Goal: Information Seeking & Learning: Learn about a topic

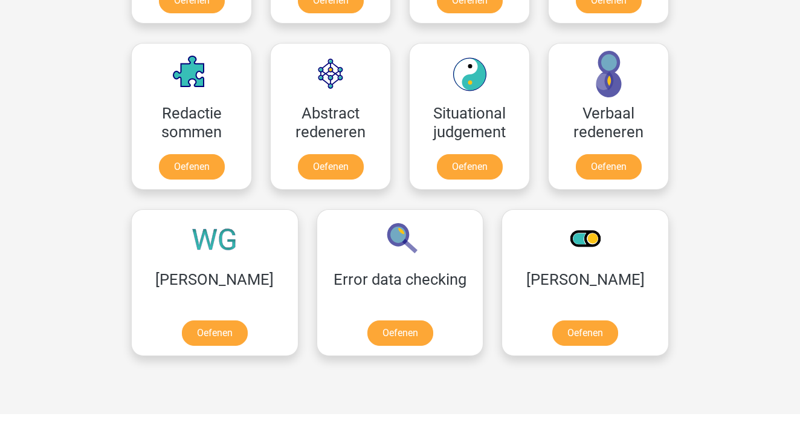
scroll to position [857, 0]
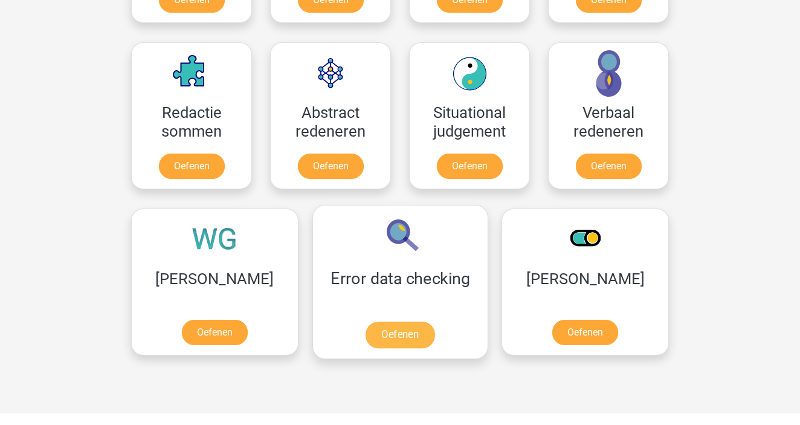
click at [366, 332] on link "Oefenen" at bounding box center [400, 335] width 69 height 27
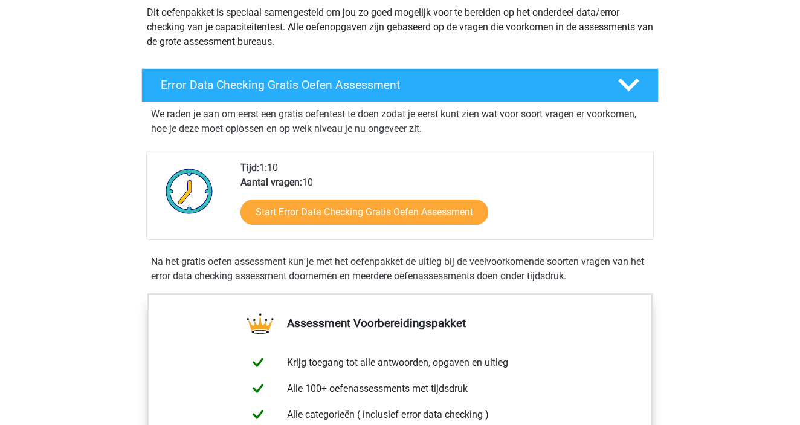
scroll to position [146, 0]
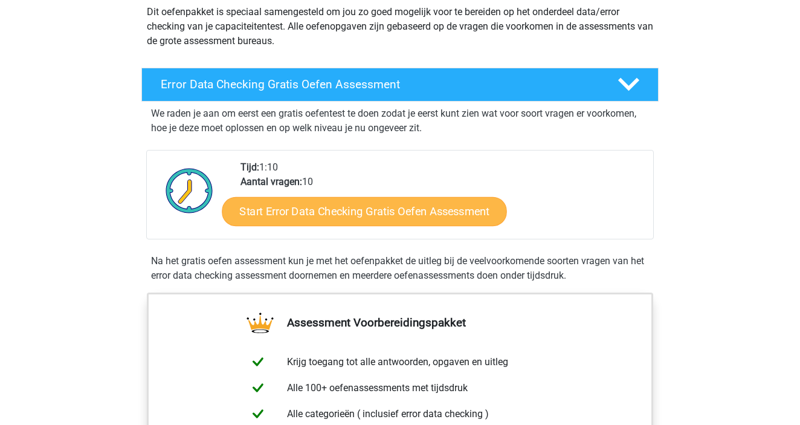
click at [329, 215] on link "Start Error Data Checking Gratis Oefen Assessment" at bounding box center [364, 211] width 285 height 29
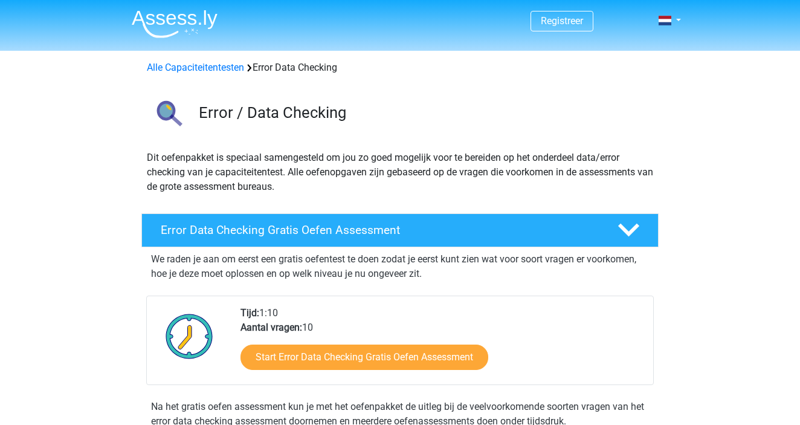
scroll to position [0, 0]
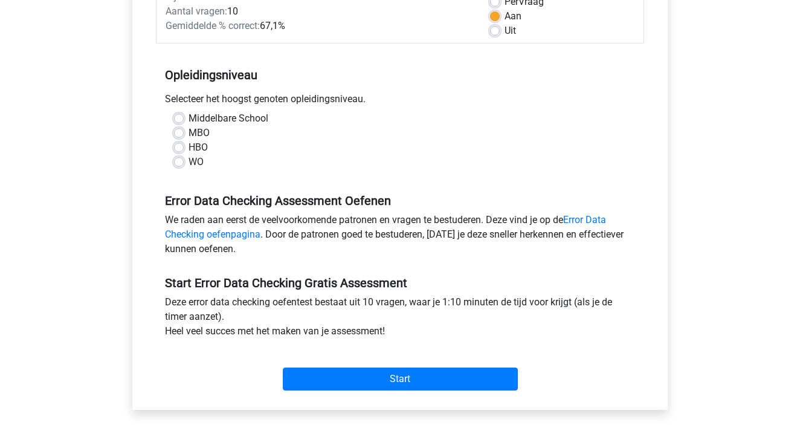
scroll to position [189, 0]
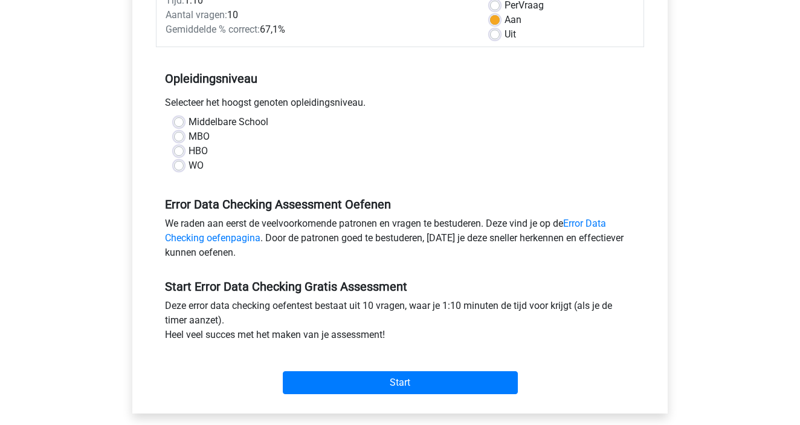
click at [180, 143] on div "MBO" at bounding box center [400, 136] width 452 height 15
click at [189, 141] on label "MBO" at bounding box center [199, 136] width 21 height 15
click at [180, 141] on input "MBO" at bounding box center [179, 135] width 10 height 12
radio input "true"
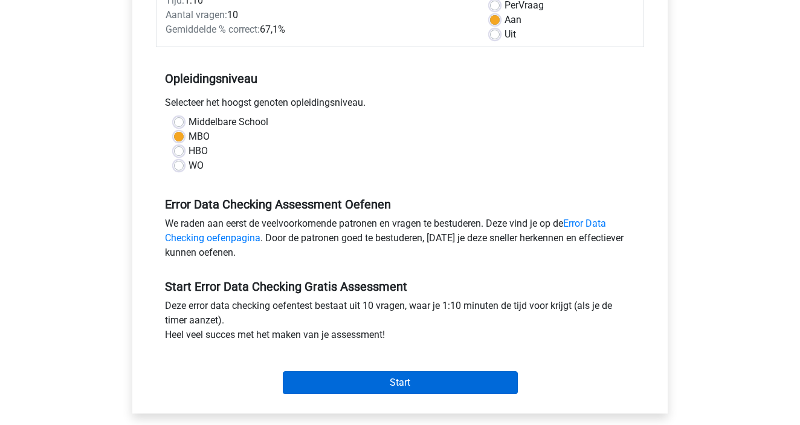
click at [325, 372] on input "Start" at bounding box center [400, 382] width 235 height 23
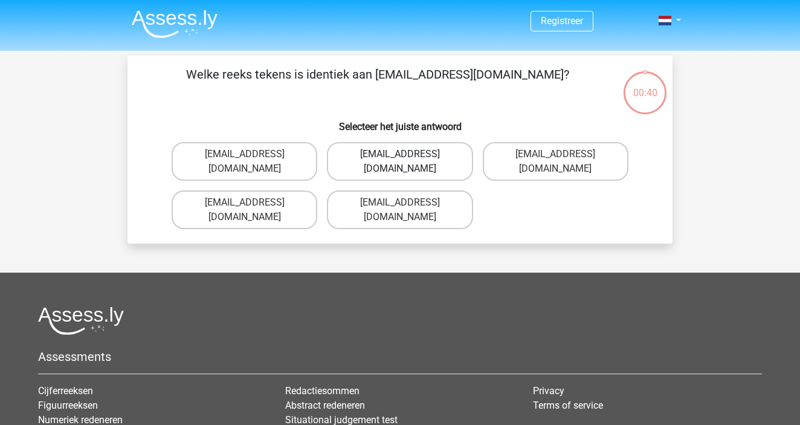
click at [424, 159] on label "Evie_Meade@jointmail.com.uk" at bounding box center [400, 161] width 146 height 39
click at [408, 159] on input "Evie_Meade@jointmail.com.uk" at bounding box center [404, 158] width 8 height 8
radio input "true"
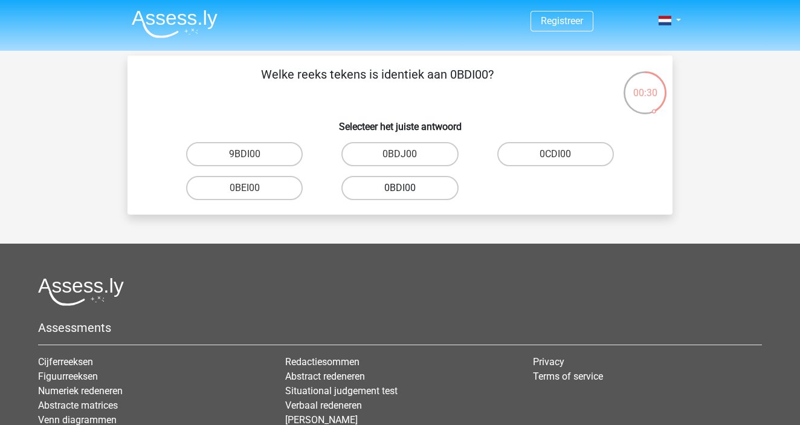
click at [373, 191] on label "0BDI00" at bounding box center [400, 188] width 117 height 24
click at [400, 191] on input "0BDI00" at bounding box center [404, 192] width 8 height 8
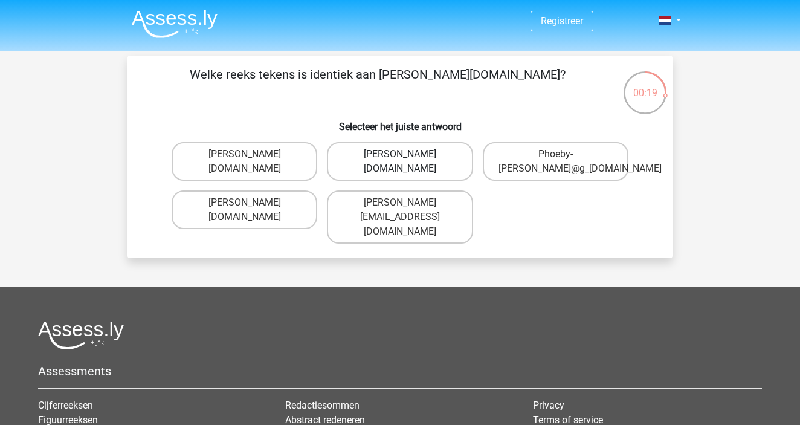
click at [384, 164] on label "Phoebe-Patterson@g_mail.gr" at bounding box center [400, 161] width 146 height 39
click at [400, 162] on input "Phoebe-Patterson@g_mail.gr" at bounding box center [404, 158] width 8 height 8
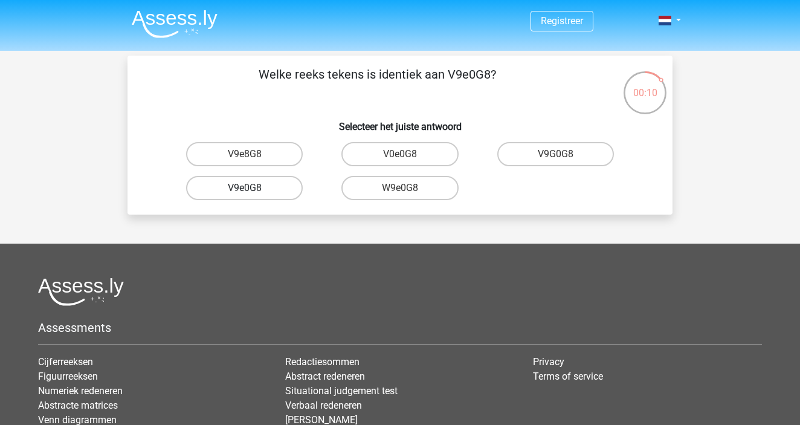
click at [240, 186] on label "V9e0G8" at bounding box center [244, 188] width 117 height 24
click at [245, 188] on input "V9e0G8" at bounding box center [249, 192] width 8 height 8
click at [569, 154] on label "91051S" at bounding box center [555, 154] width 117 height 24
click at [563, 154] on input "91051S" at bounding box center [559, 158] width 8 height 8
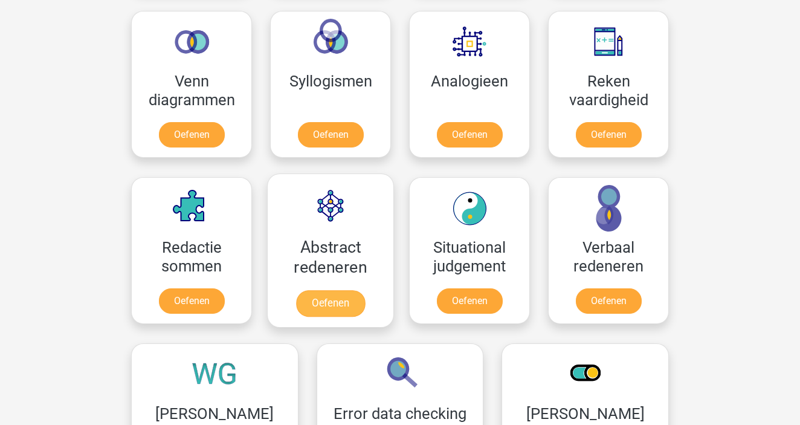
scroll to position [727, 0]
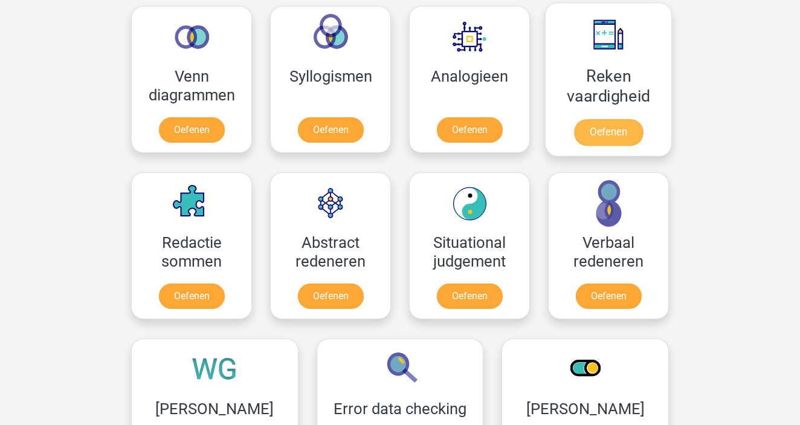
click at [612, 126] on link "Oefenen" at bounding box center [608, 132] width 69 height 27
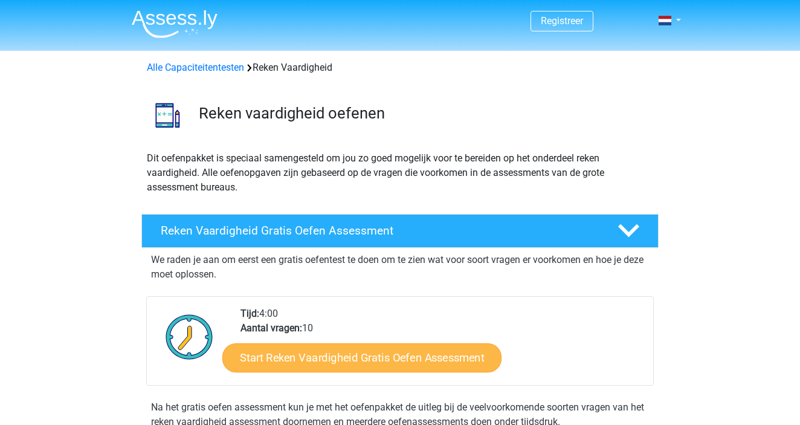
click at [381, 353] on link "Start Reken Vaardigheid Gratis Oefen Assessment" at bounding box center [361, 357] width 279 height 29
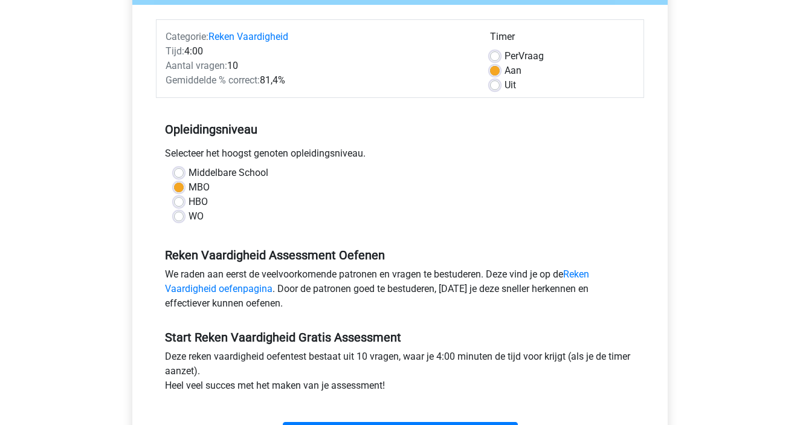
scroll to position [201, 0]
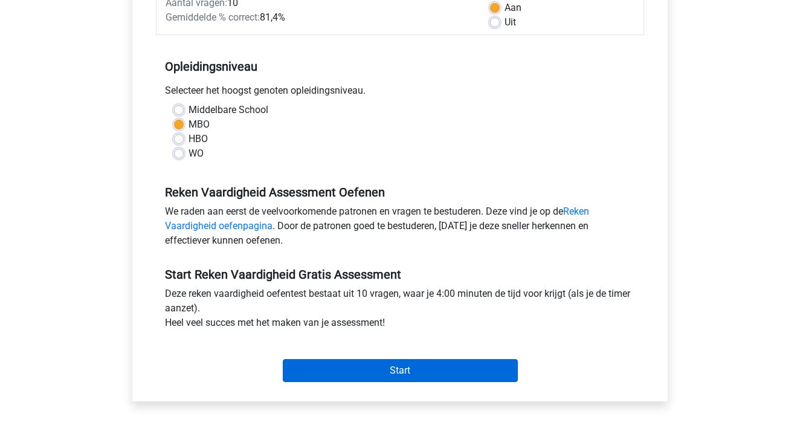
click at [328, 372] on input "Start" at bounding box center [400, 370] width 235 height 23
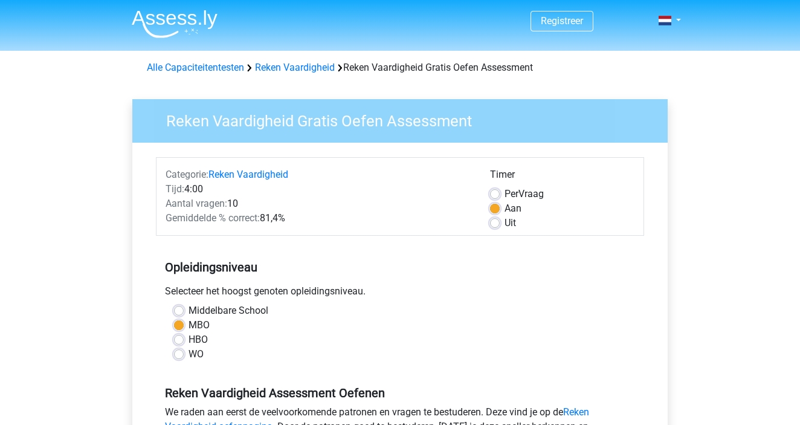
scroll to position [0, 0]
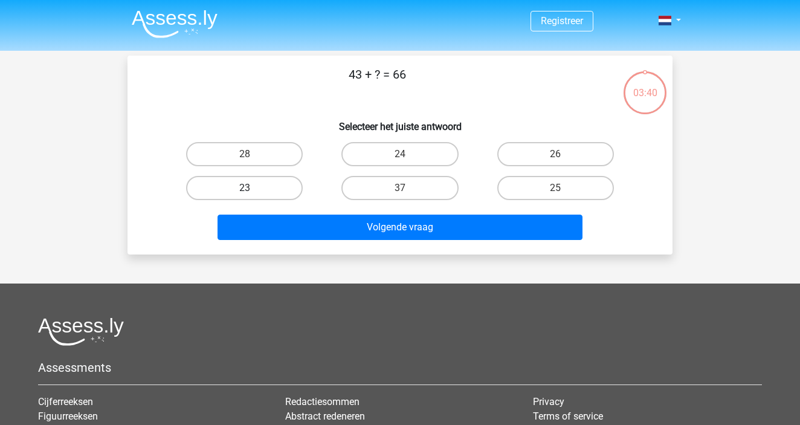
click at [282, 183] on label "23" at bounding box center [244, 188] width 117 height 24
click at [253, 188] on input "23" at bounding box center [249, 192] width 8 height 8
radio input "true"
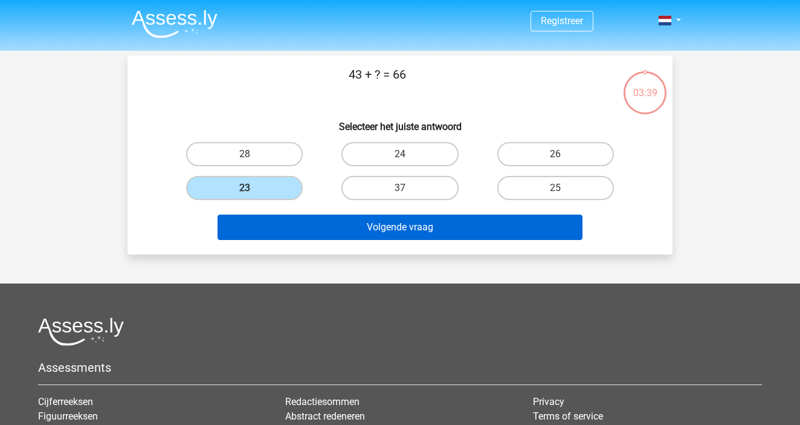
click at [350, 235] on button "Volgende vraag" at bounding box center [401, 227] width 366 height 25
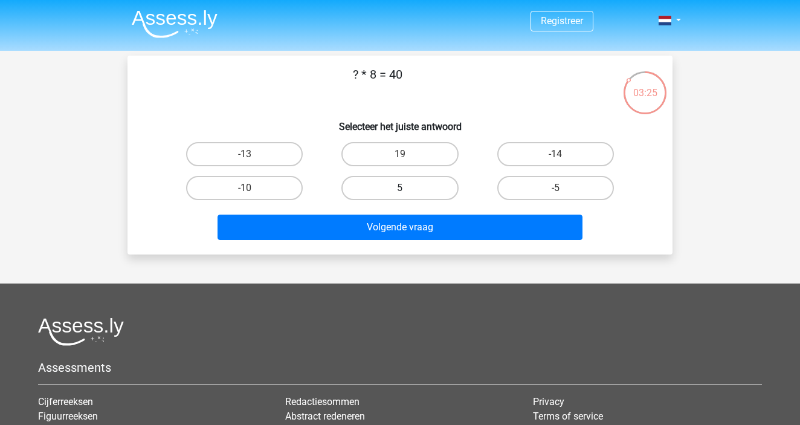
click at [407, 199] on label "5" at bounding box center [400, 188] width 117 height 24
click at [407, 196] on input "5" at bounding box center [404, 192] width 8 height 8
radio input "true"
click at [395, 155] on label "19" at bounding box center [400, 154] width 117 height 24
click at [400, 155] on input "19" at bounding box center [404, 158] width 8 height 8
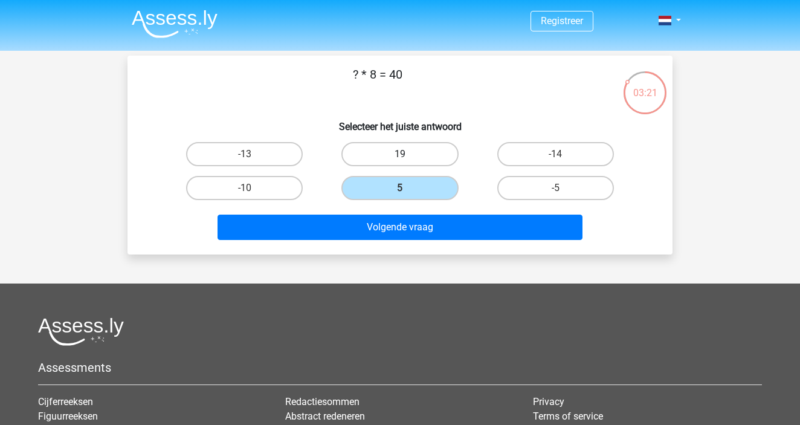
radio input "true"
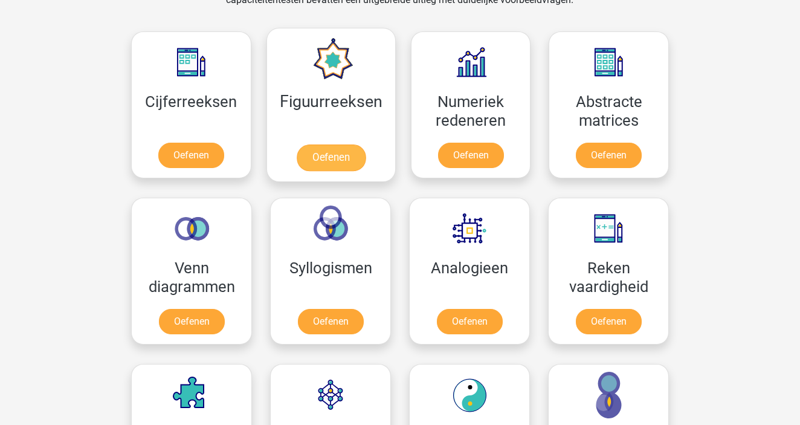
scroll to position [521, 0]
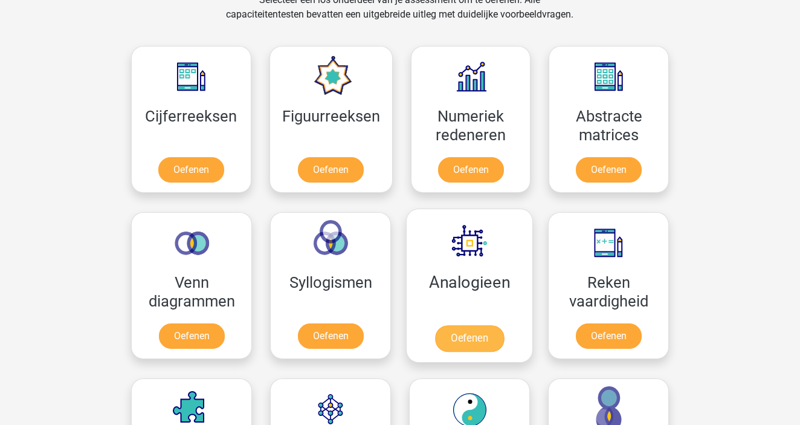
click at [468, 338] on link "Oefenen" at bounding box center [469, 338] width 69 height 27
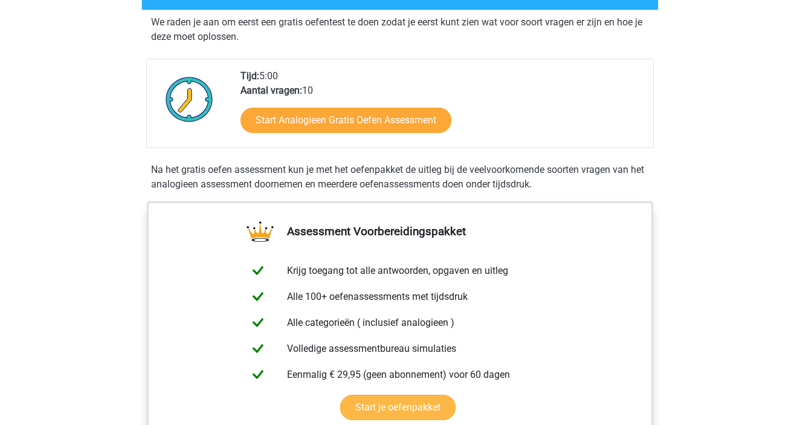
scroll to position [221, 0]
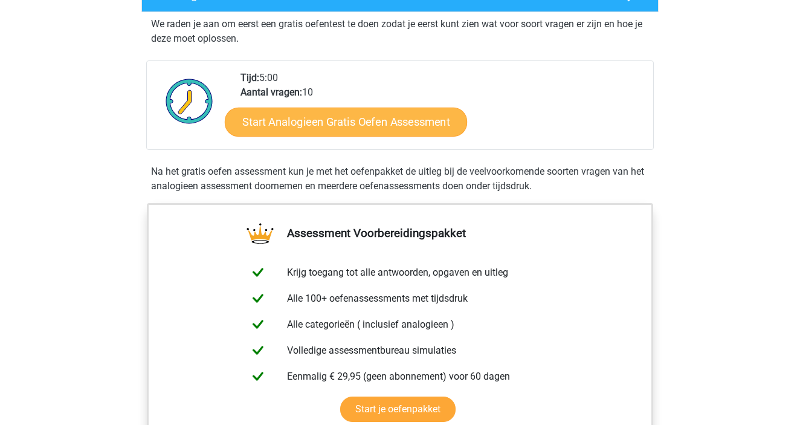
click at [337, 112] on link "Start Analogieen Gratis Oefen Assessment" at bounding box center [346, 121] width 242 height 29
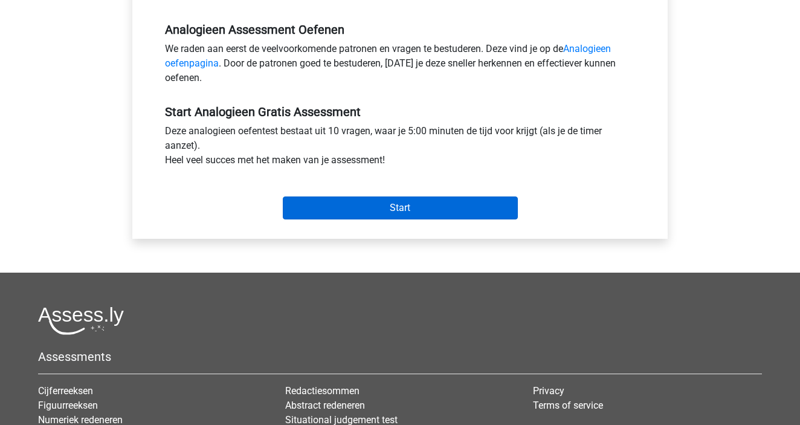
scroll to position [370, 0]
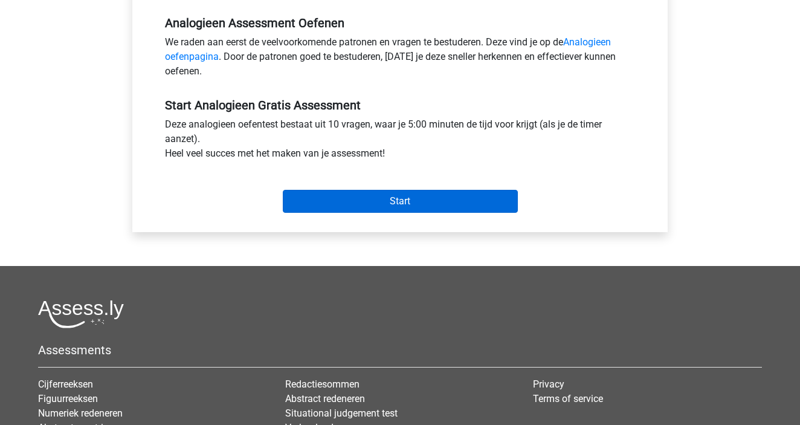
click at [320, 199] on input "Start" at bounding box center [400, 201] width 235 height 23
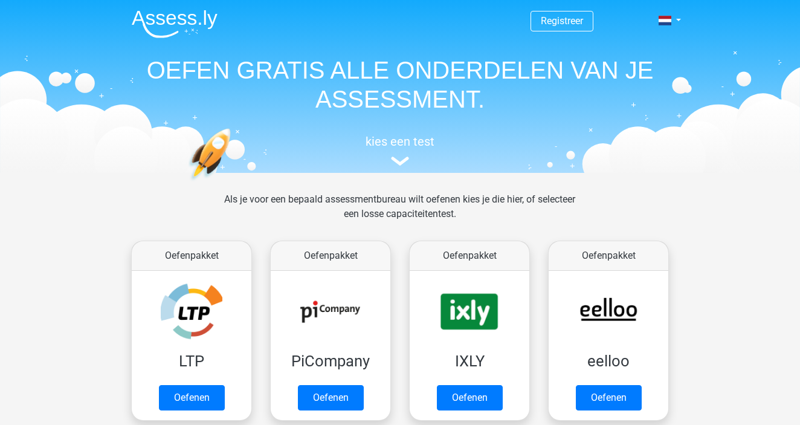
scroll to position [521, 0]
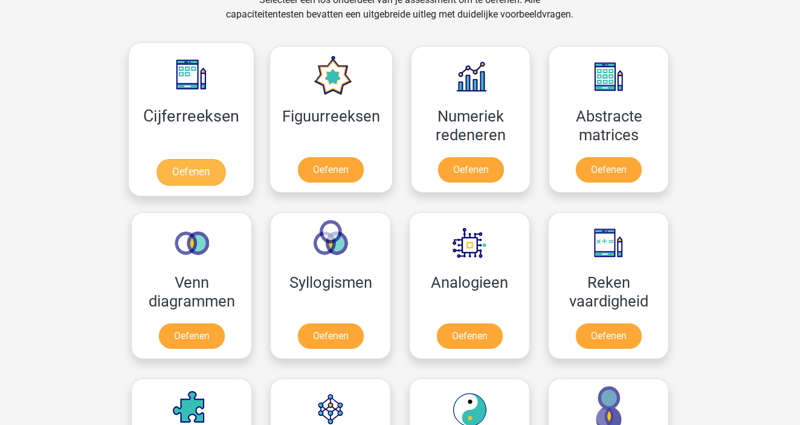
click at [189, 159] on link "Oefenen" at bounding box center [191, 172] width 69 height 27
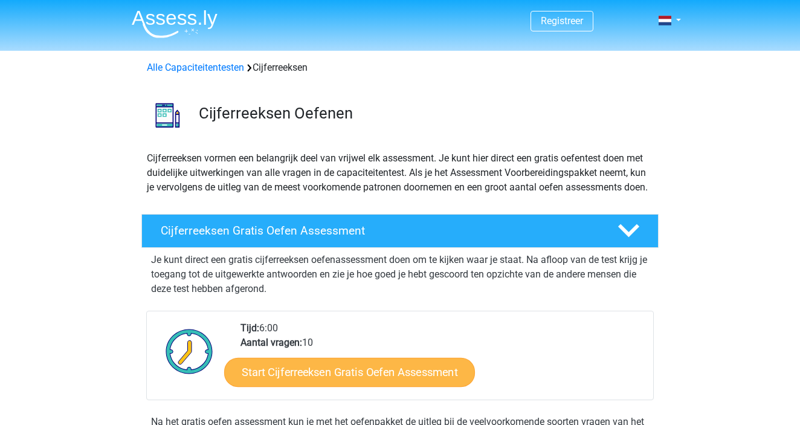
click at [297, 377] on link "Start Cijferreeksen Gratis Oefen Assessment" at bounding box center [349, 371] width 251 height 29
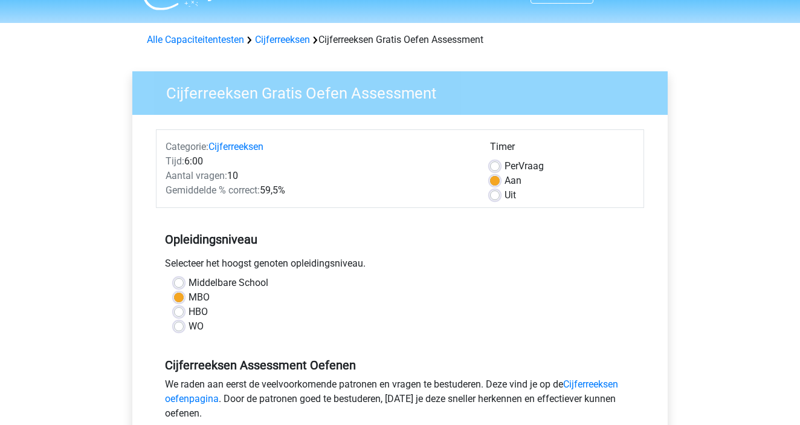
scroll to position [54, 0]
